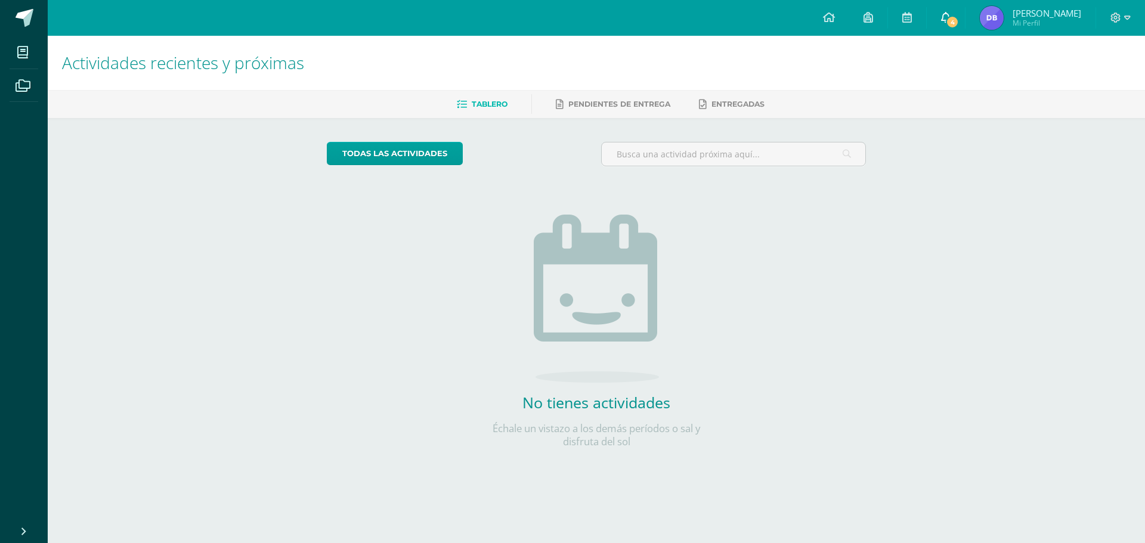
click at [959, 24] on span "4" at bounding box center [952, 22] width 13 height 13
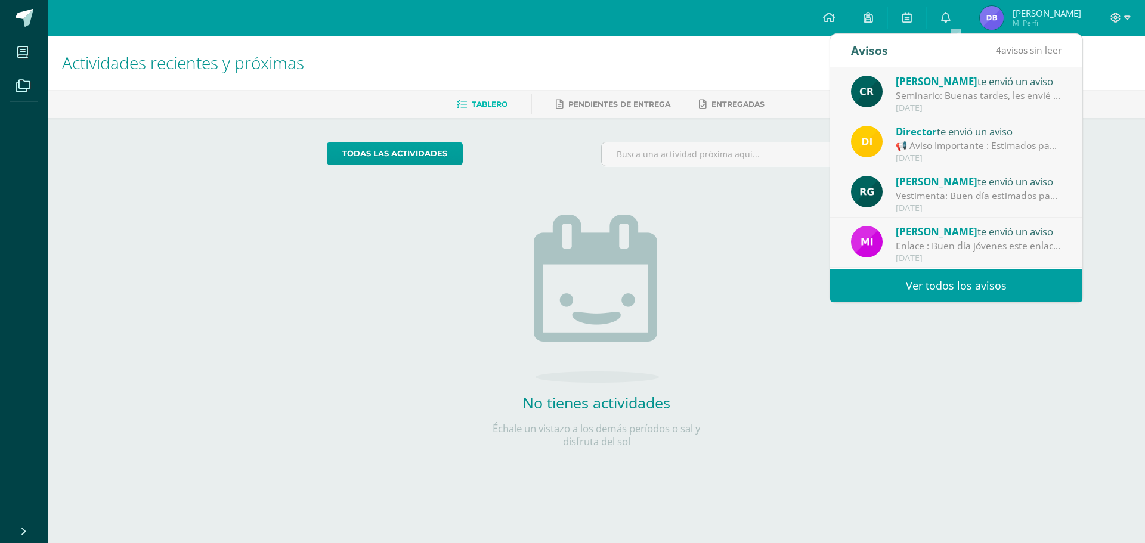
click at [992, 230] on div "Mirna Sajché te envió un aviso" at bounding box center [978, 232] width 166 height 16
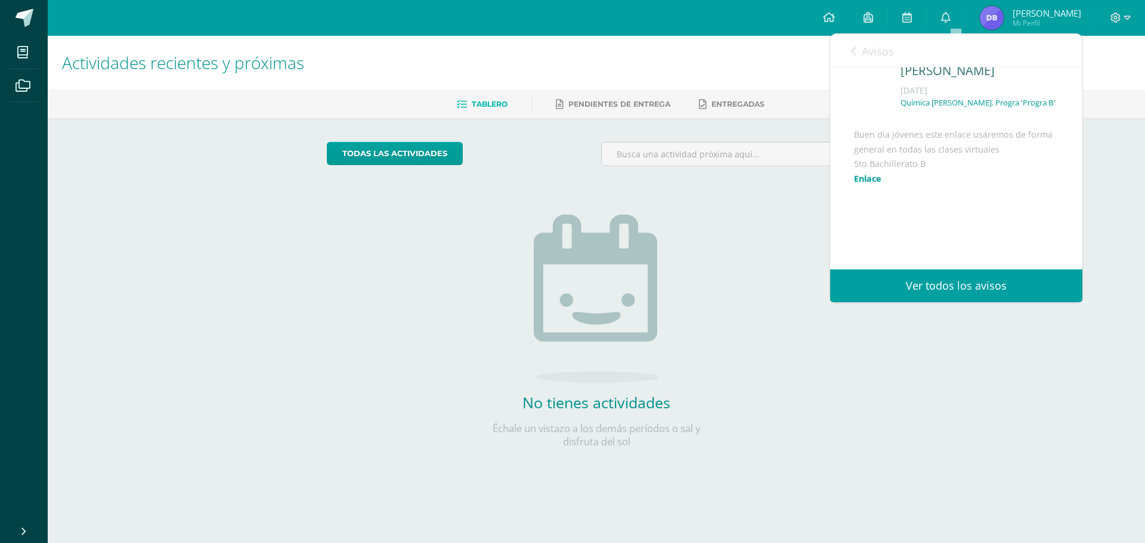
scroll to position [94, 0]
click at [863, 55] on span "Avisos" at bounding box center [877, 51] width 32 height 14
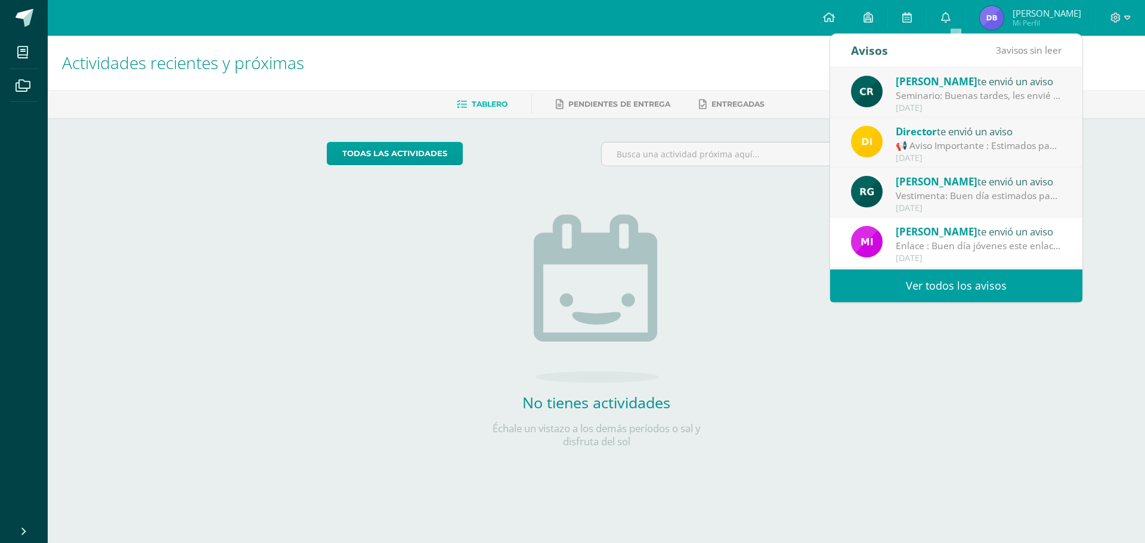
click at [930, 183] on span "[PERSON_NAME]" at bounding box center [936, 182] width 82 height 14
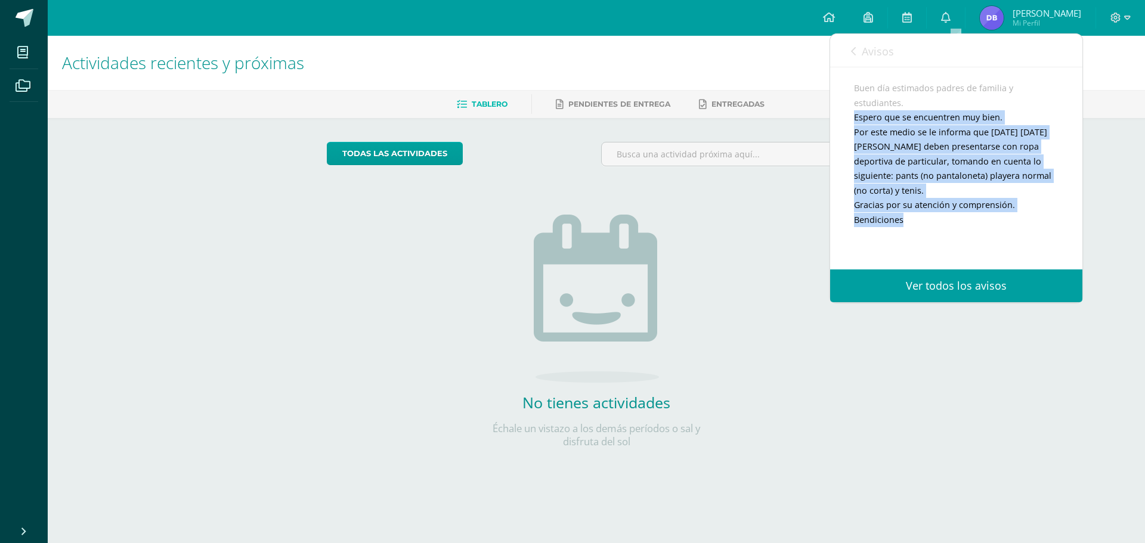
drag, startPoint x: 854, startPoint y: 130, endPoint x: 971, endPoint y: 233, distance: 155.4
click at [971, 233] on div "Buen día estimados padres de familia y estudiantes. Espero que se encuentren mu…" at bounding box center [956, 198] width 204 height 234
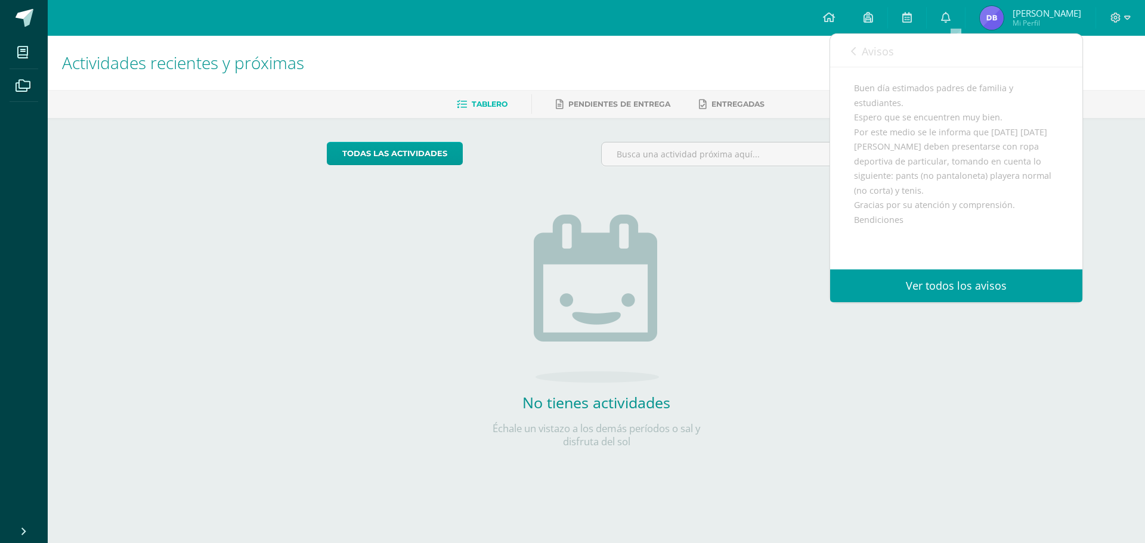
click at [863, 51] on span "Avisos" at bounding box center [877, 51] width 32 height 14
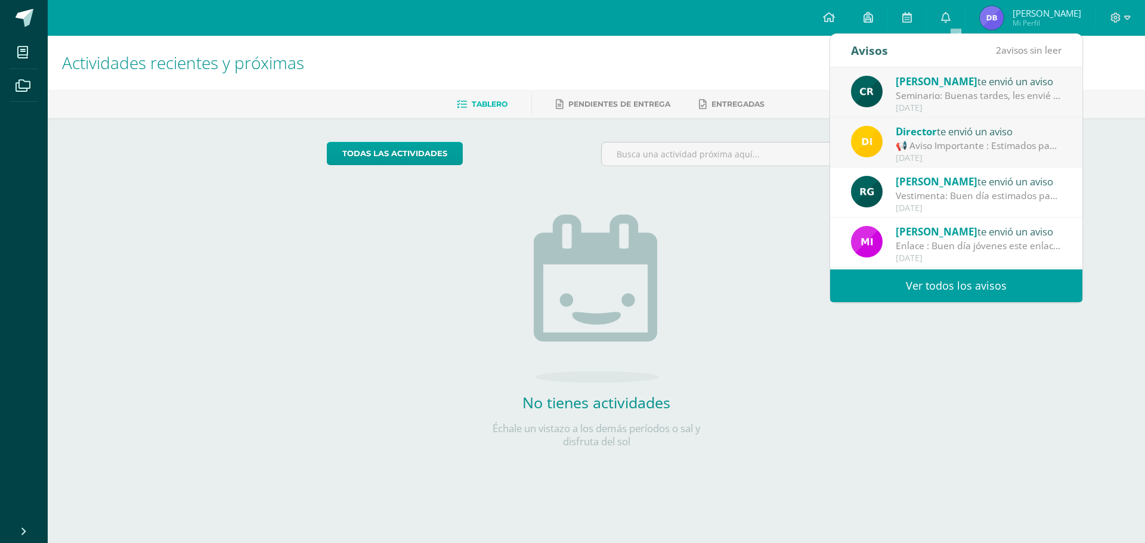
click at [934, 140] on div "📢 Aviso Importante : Estimados padres de familia y/o encargados: 📆 [DATE][PERSO…" at bounding box center [978, 146] width 166 height 14
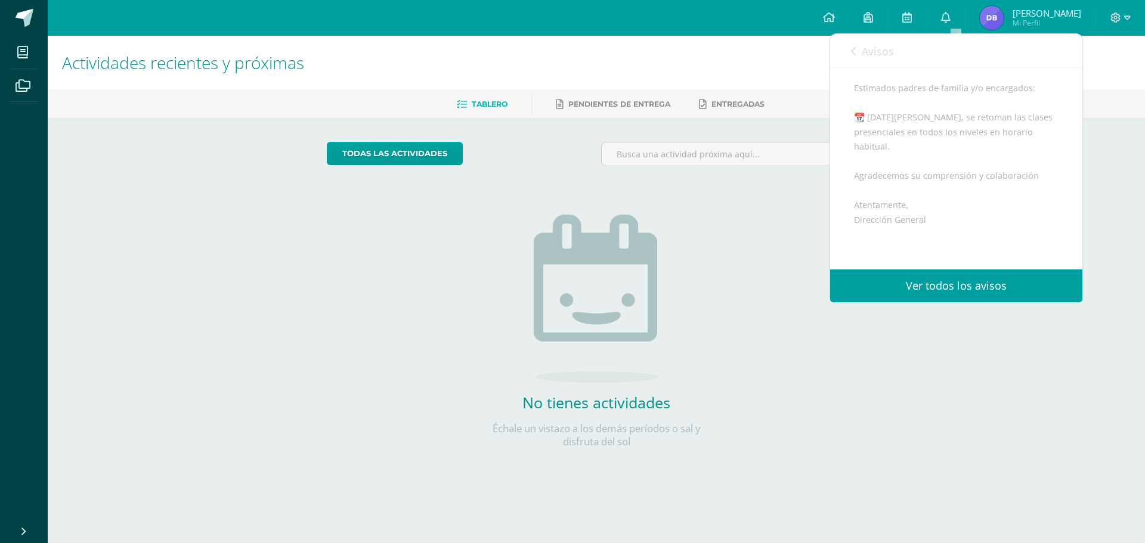
click at [860, 57] on link "Avisos" at bounding box center [872, 51] width 43 height 34
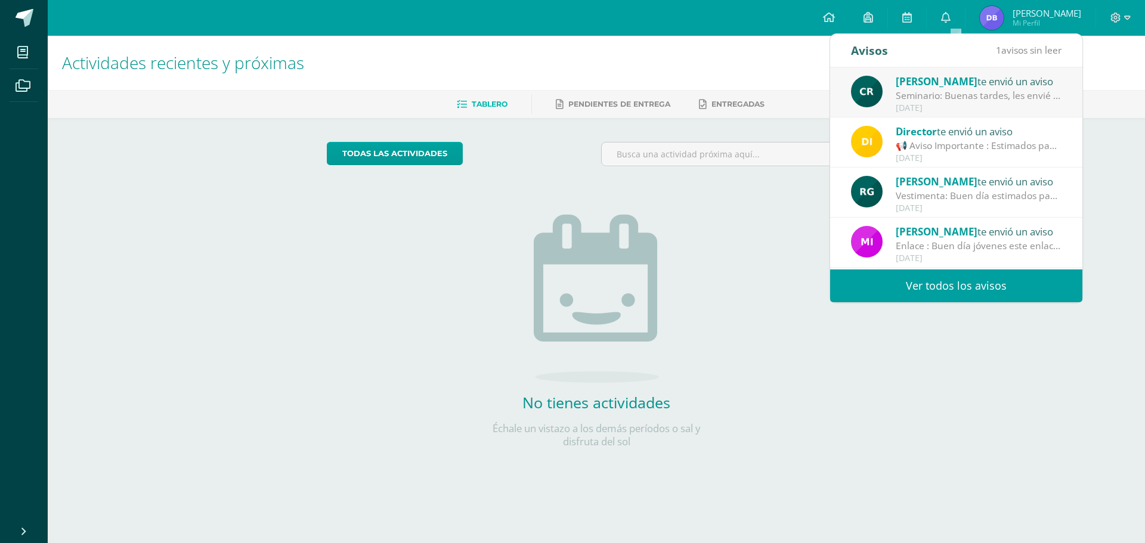
click at [902, 103] on div "[DATE]" at bounding box center [978, 108] width 166 height 10
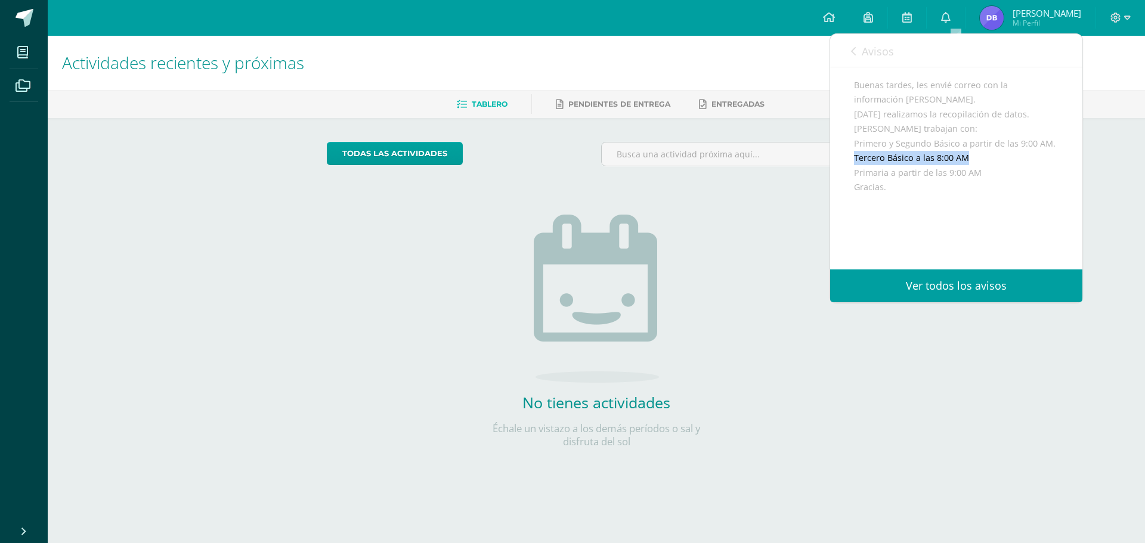
drag, startPoint x: 850, startPoint y: 188, endPoint x: 1000, endPoint y: 196, distance: 151.0
click at [996, 193] on div "Claudia Rizo te envió un aviso: Seminario Agosto 11 Seminario Quinto Bach. Prog…" at bounding box center [956, 134] width 252 height 321
click at [1042, 191] on div "Buenas tardes, les envié correo con la información de Seminario. Mañana realiza…" at bounding box center [956, 180] width 204 height 204
click at [852, 55] on icon at bounding box center [853, 52] width 5 height 10
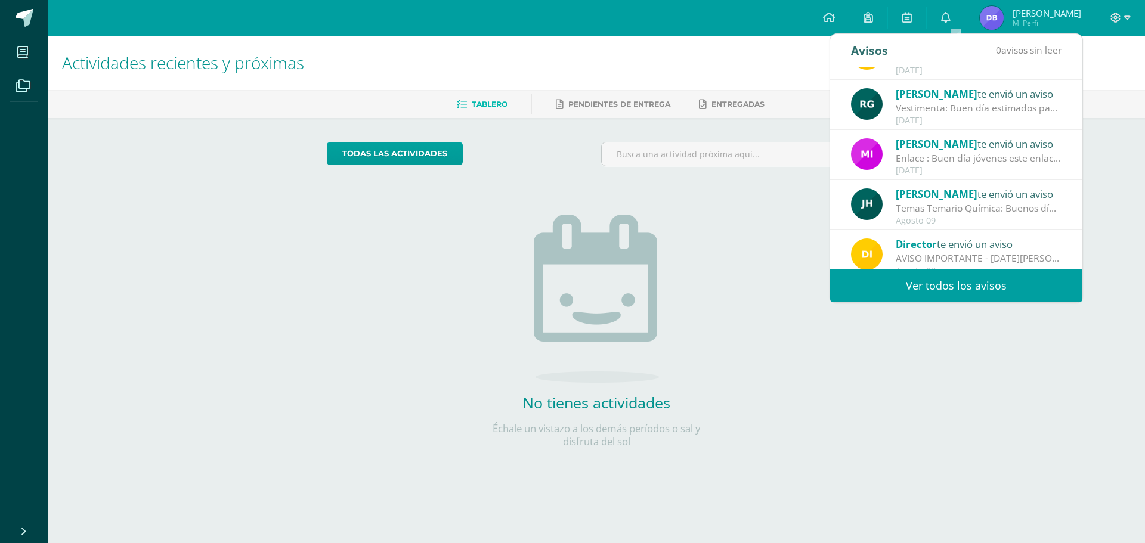
scroll to position [199, 0]
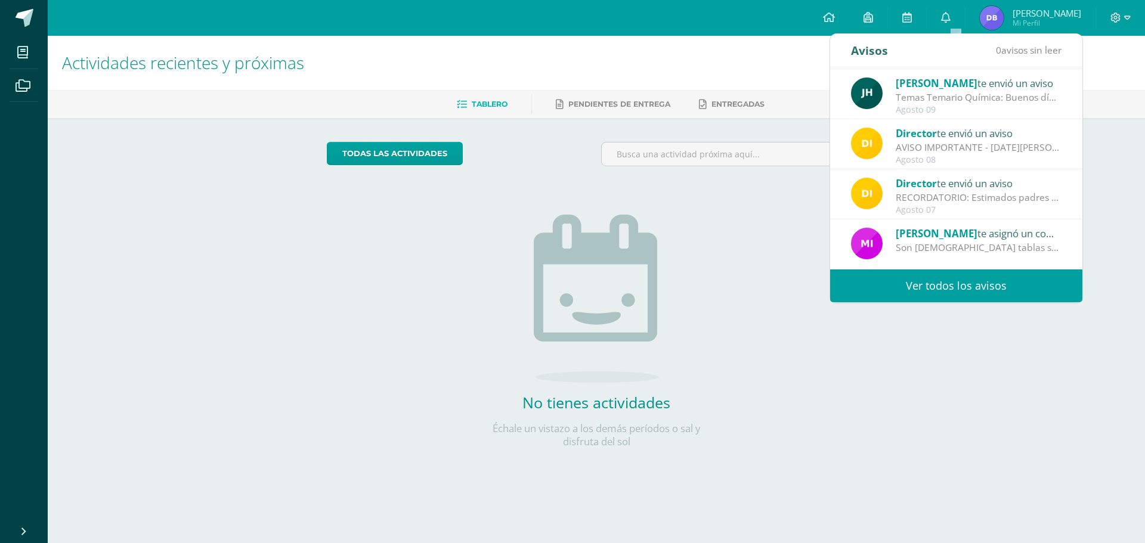
click at [760, 243] on div "todas las Actividades No tienes actividades Échale un vistazo a los demás perío…" at bounding box center [596, 302] width 587 height 368
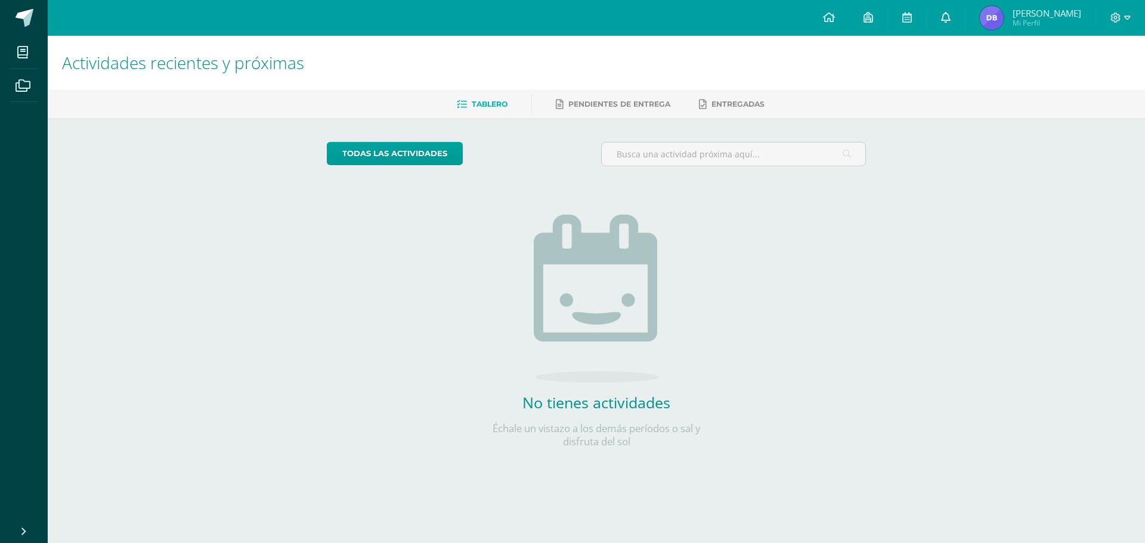
click at [950, 15] on icon at bounding box center [946, 17] width 10 height 11
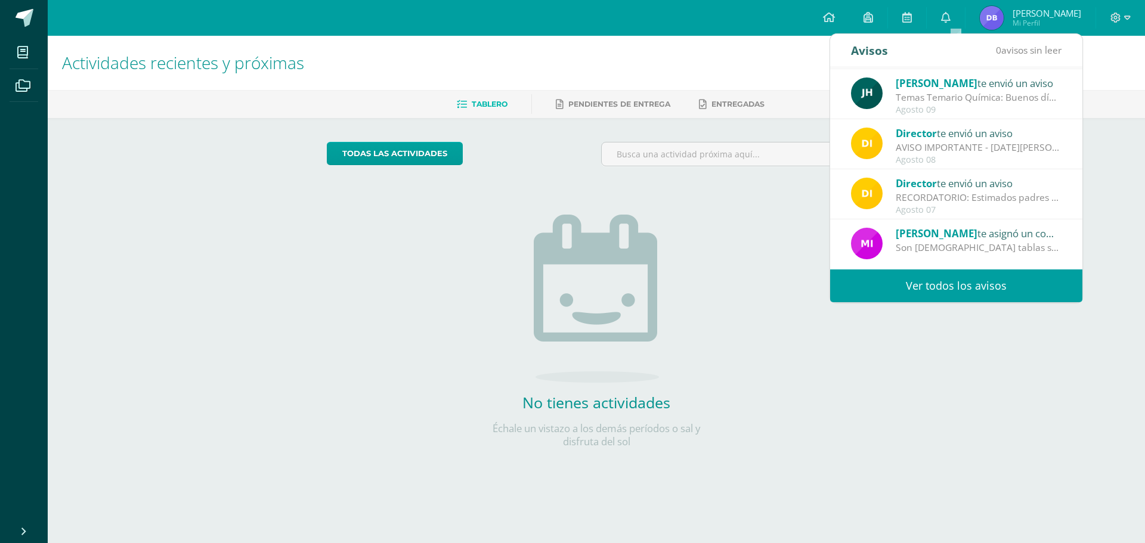
click at [914, 283] on link "Ver todos los avisos" at bounding box center [956, 285] width 252 height 33
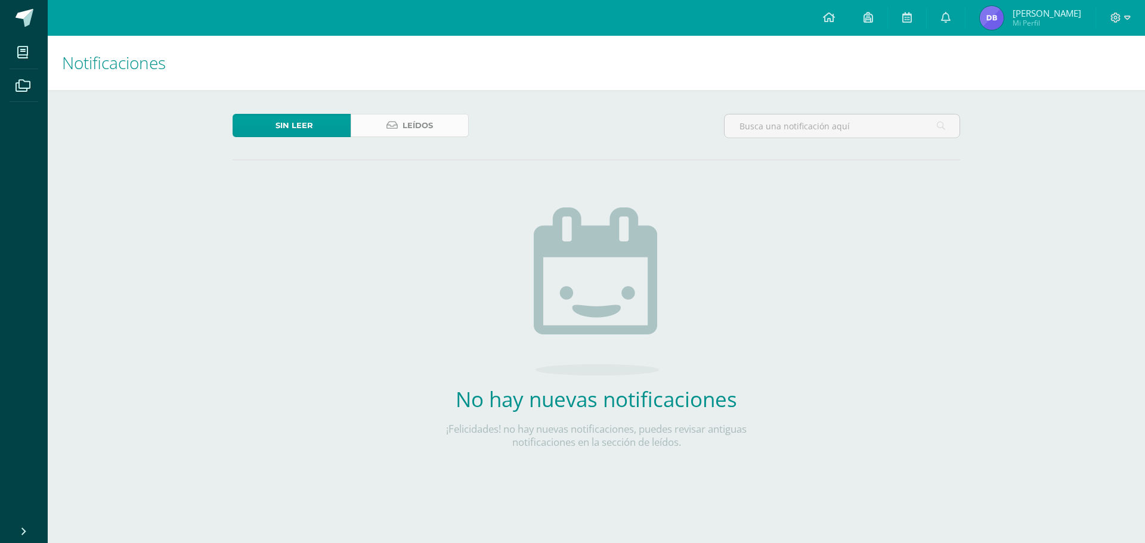
click at [428, 117] on span "Leídos" at bounding box center [417, 125] width 30 height 22
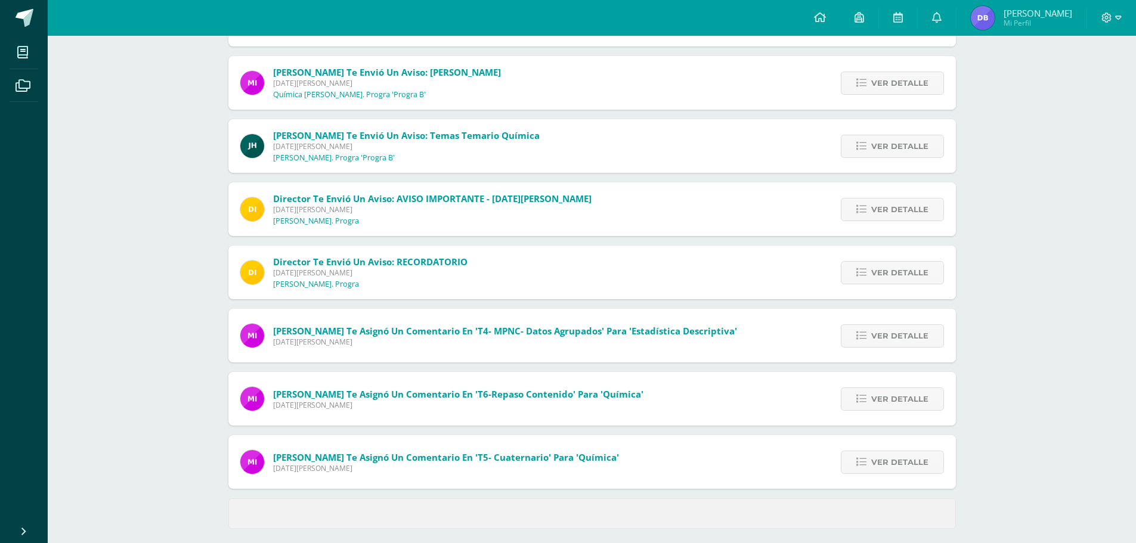
scroll to position [327, 0]
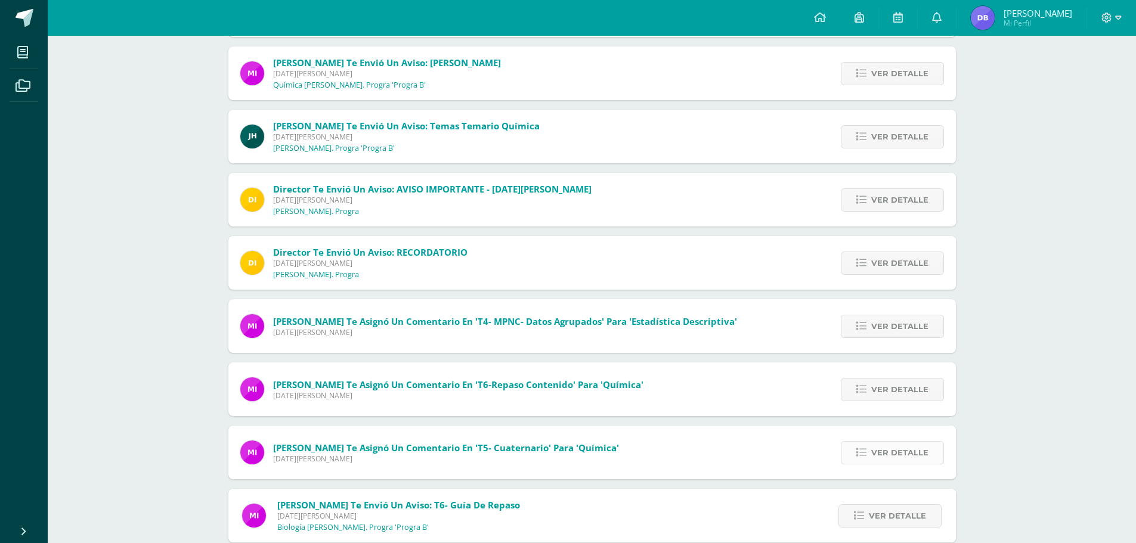
click at [852, 448] on link "Ver detalle" at bounding box center [892, 452] width 103 height 23
